Goal: Use online tool/utility: Utilize a website feature to perform a specific function

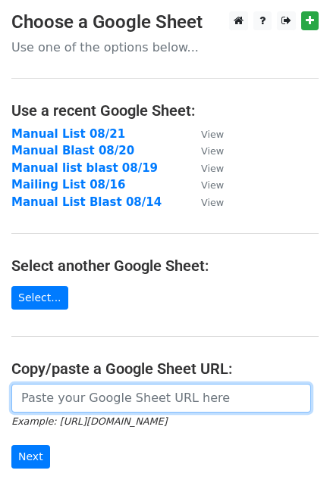
click at [95, 409] on input "url" at bounding box center [160, 398] width 299 height 29
paste input "[URL][DOMAIN_NAME]"
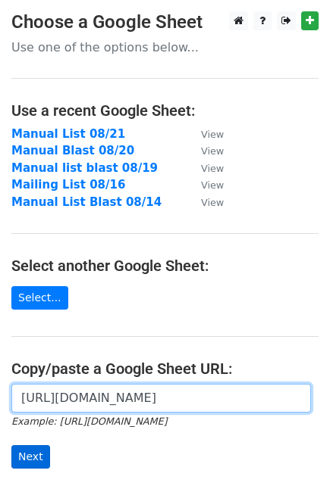
type input "[URL][DOMAIN_NAME]"
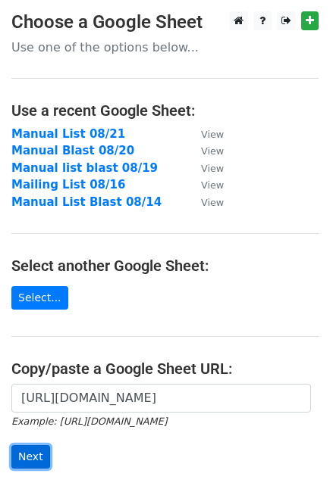
scroll to position [0, 0]
click at [30, 455] on input "Next" at bounding box center [30, 456] width 39 height 23
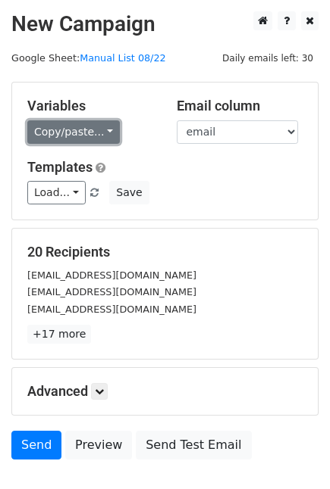
click at [82, 138] on link "Copy/paste..." at bounding box center [73, 131] width 92 height 23
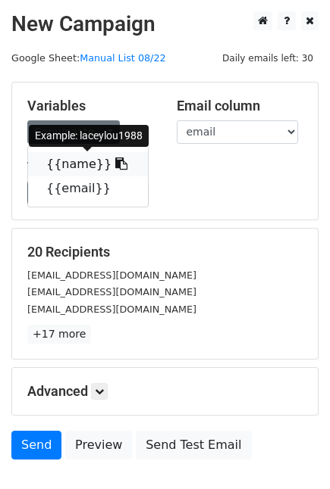
click at [78, 161] on link "{{name}}" at bounding box center [88, 164] width 120 height 24
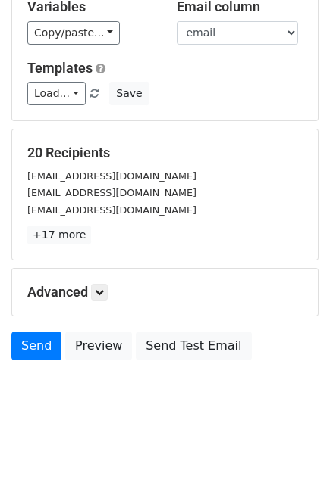
scroll to position [100, 0]
click at [40, 343] on link "Send" at bounding box center [36, 346] width 50 height 29
